Goal: Register for event/course

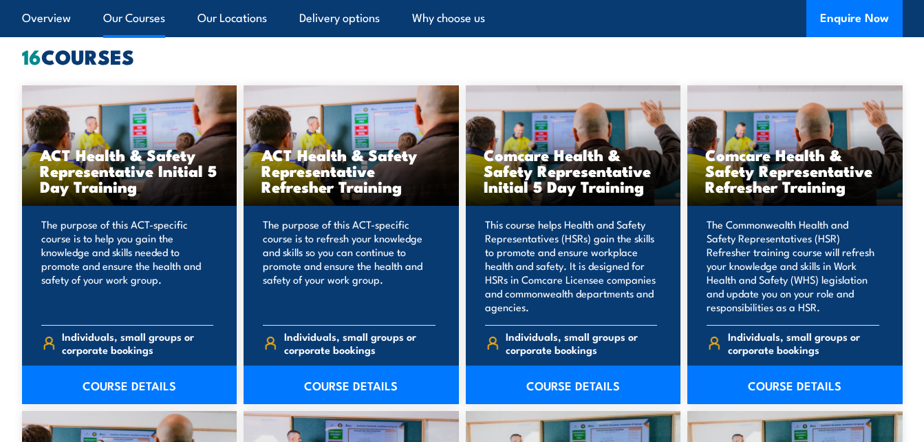
scroll to position [1065, 0]
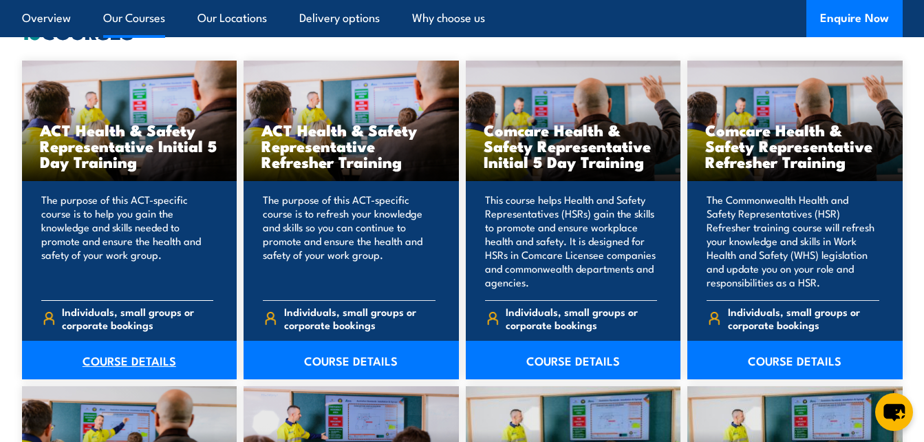
click at [105, 358] on link "COURSE DETAILS" at bounding box center [129, 360] width 215 height 39
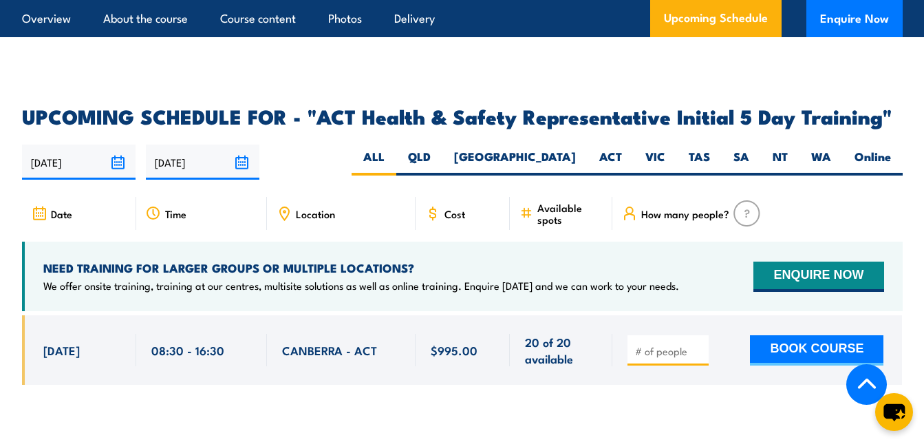
scroll to position [2155, 0]
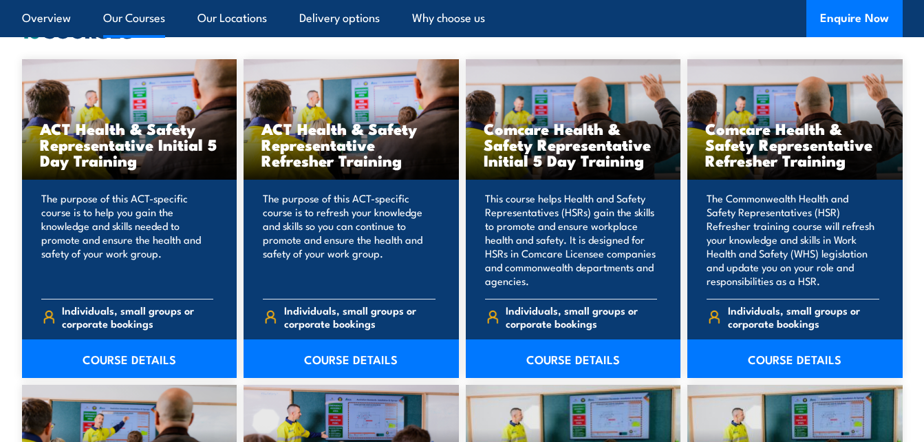
scroll to position [1065, 0]
